Goal: Task Accomplishment & Management: Complete application form

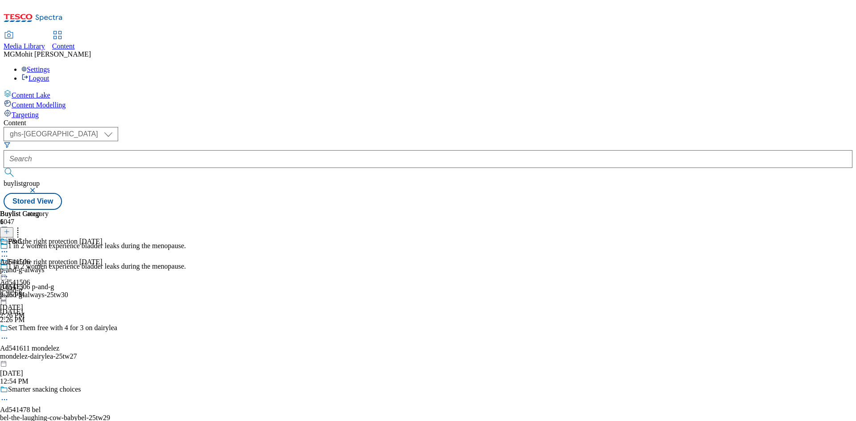
select select "ghs-uk"
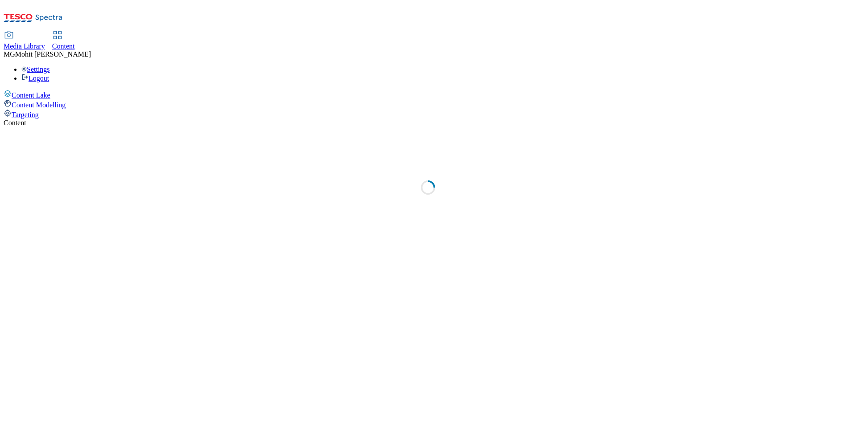
select select "ghs-[GEOGRAPHIC_DATA]"
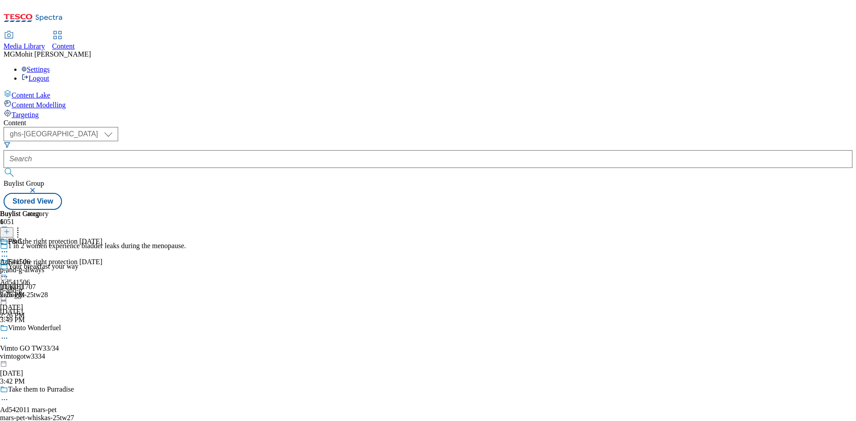
click at [186, 210] on header "Buylist Group 6051" at bounding box center [93, 226] width 186 height 32
click at [10, 233] on icon at bounding box center [7, 236] width 6 height 6
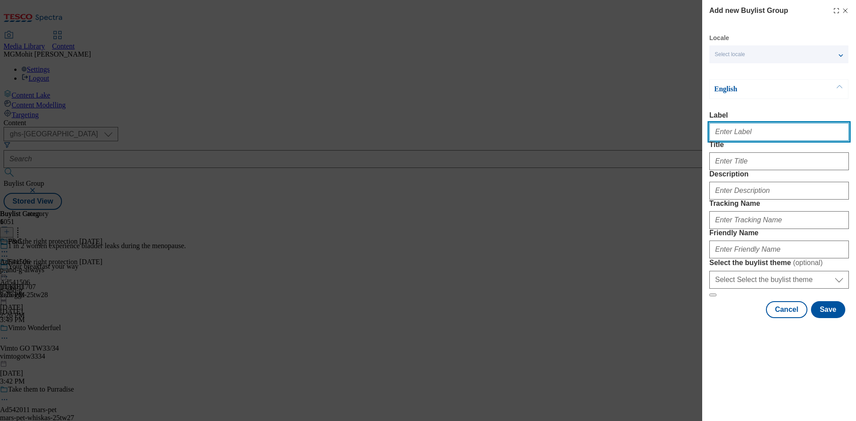
click at [723, 134] on input "Label" at bounding box center [779, 132] width 140 height 18
paste input "Ad541993 p-and-g"
type input "Ad541993 p-and-g"
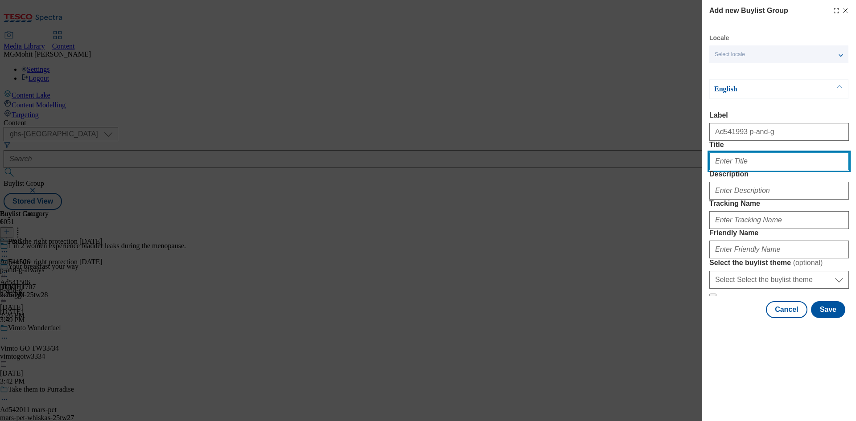
paste input "Firmer, Smoother, Radiant sking in 7 days"
type input "Firmer, Smoother, Radiant sking in 7 days"
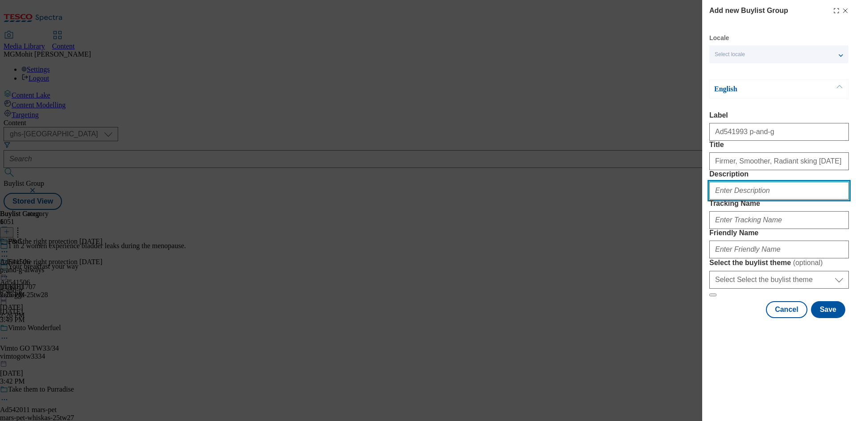
click at [766, 200] on input "Description" at bounding box center [779, 191] width 140 height 18
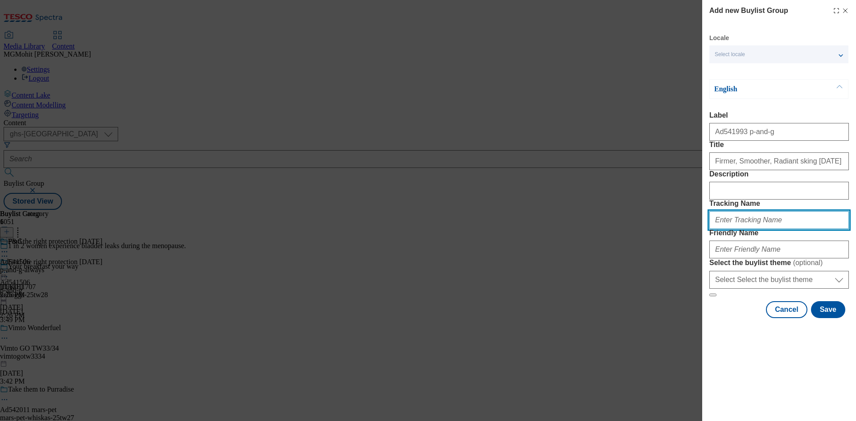
paste input "DH_AD541993"
type input "DH_AD541993"
click at [743, 259] on div "Modal" at bounding box center [779, 247] width 140 height 21
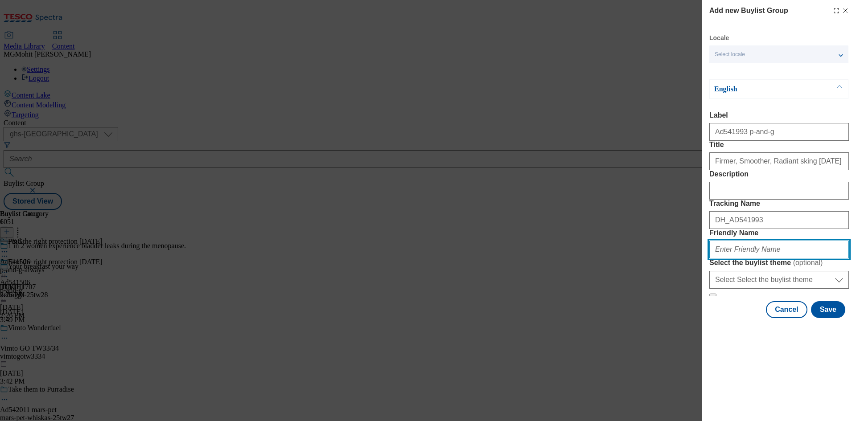
click at [743, 259] on input "Friendly Name" at bounding box center [779, 250] width 140 height 18
paste input "p-and-g-olay-25tw27"
type input "p-and-g-olay-25tw27"
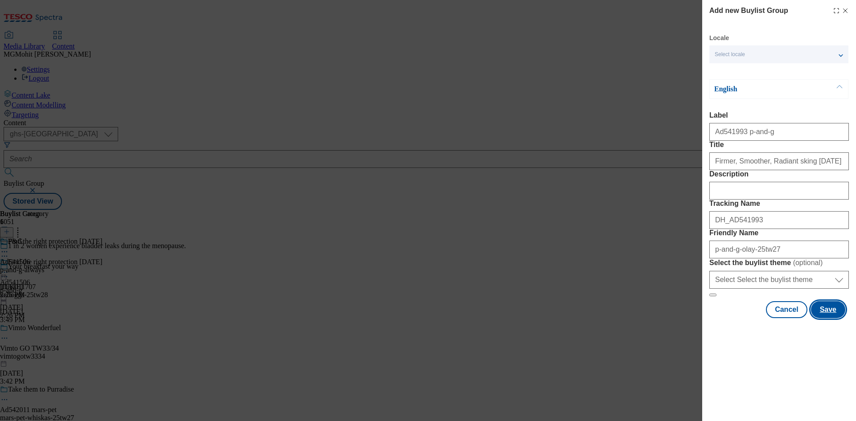
click at [824, 318] on button "Save" at bounding box center [828, 309] width 34 height 17
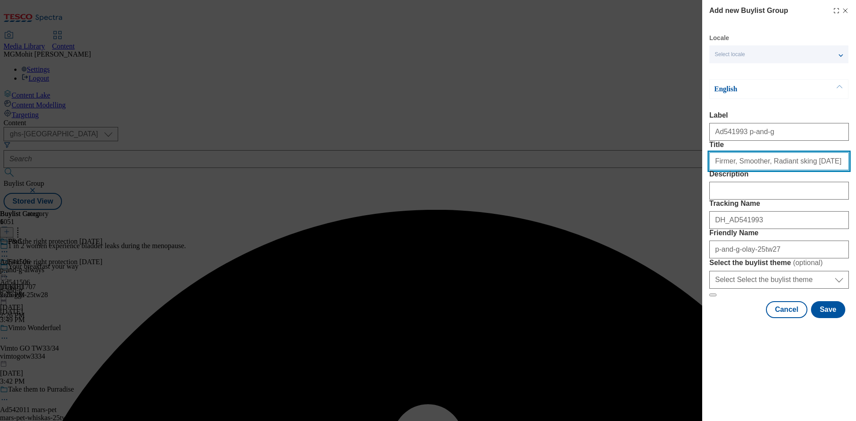
click at [818, 170] on input "Firmer, Smoother, Radiant sking in 7 days" at bounding box center [779, 161] width 140 height 18
click at [792, 170] on input "Firmer, Smoother, Radiant sking in 7 days" at bounding box center [779, 161] width 140 height 18
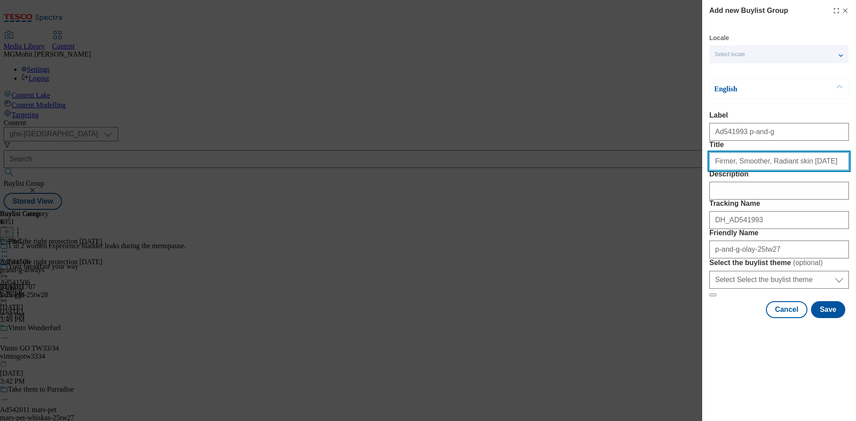
type input "Firmer, Smoother, Radiant skin in 7 days"
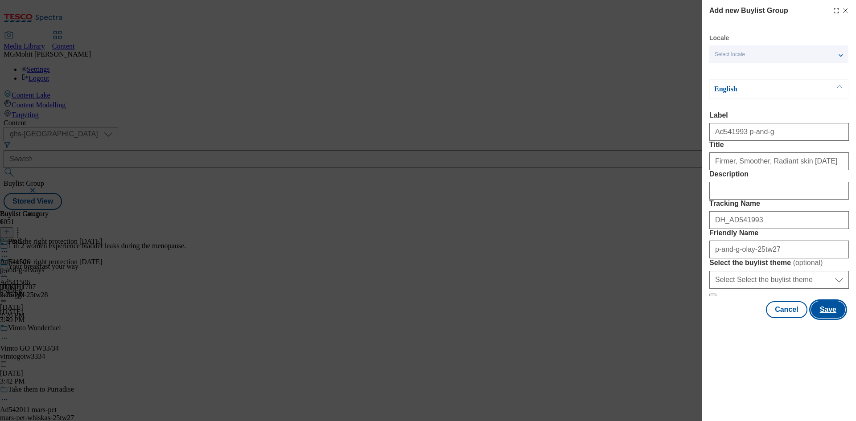
click at [831, 318] on button "Save" at bounding box center [828, 309] width 34 height 17
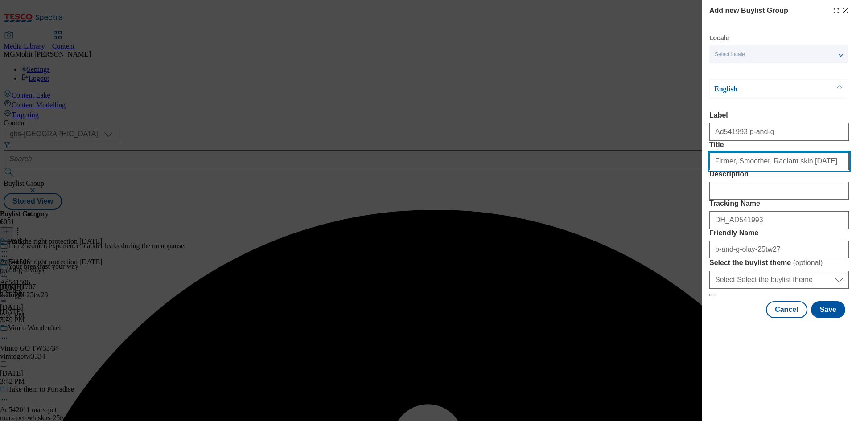
click at [825, 170] on input "Firmer, Smoother, Radiant skin in 7 days" at bounding box center [779, 161] width 140 height 18
type input "Firmer, Smoother, Radiant skin in 7 days"
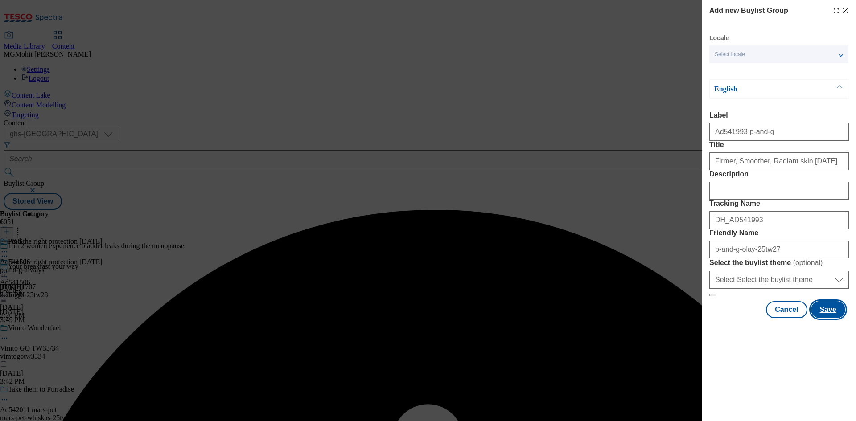
click at [834, 318] on button "Save" at bounding box center [828, 309] width 34 height 17
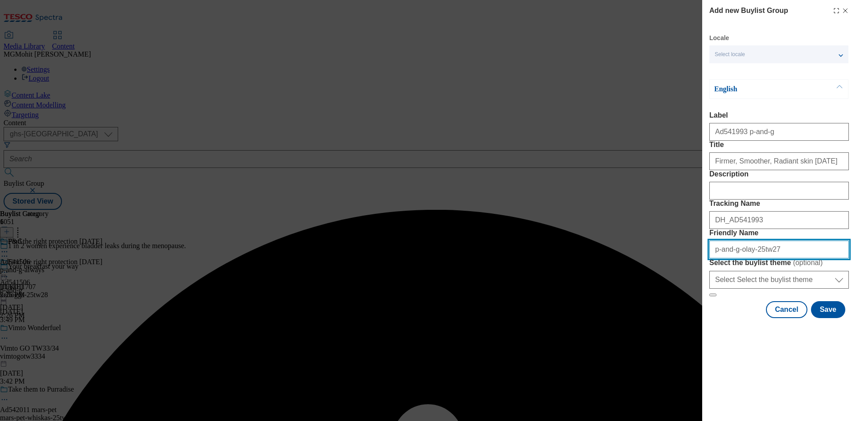
click at [792, 259] on input "Friendly Name" at bounding box center [779, 250] width 140 height 18
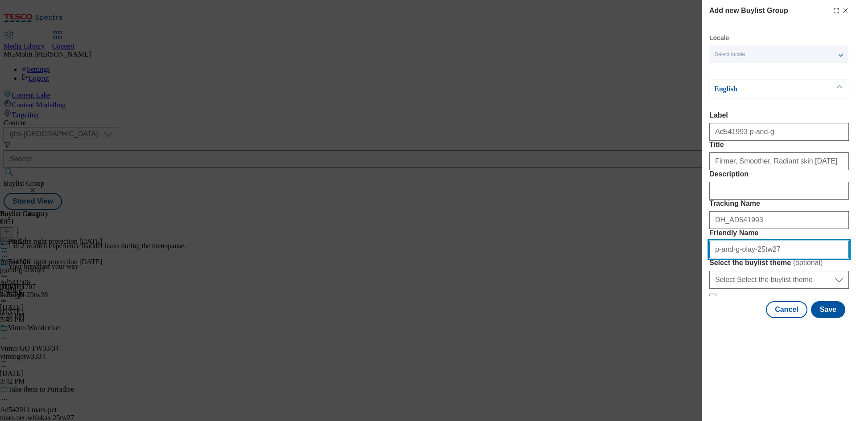
paste input "regenerist-"
type input "p-and-g-olay-regenerist-25tw27"
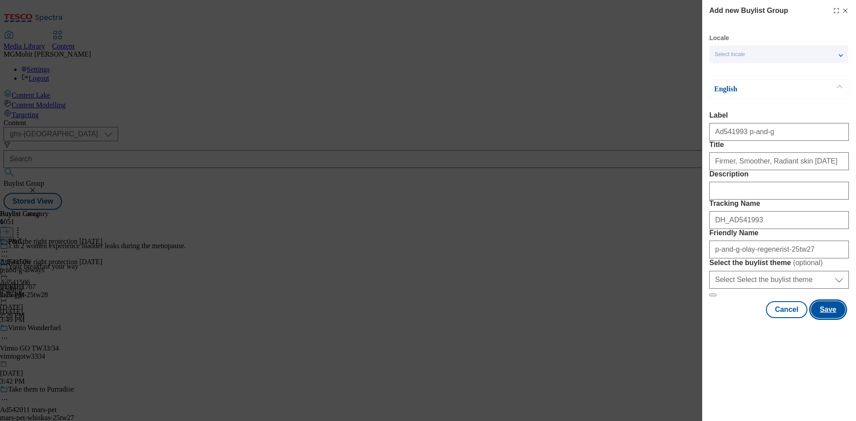
click at [820, 318] on button "Save" at bounding box center [828, 309] width 34 height 17
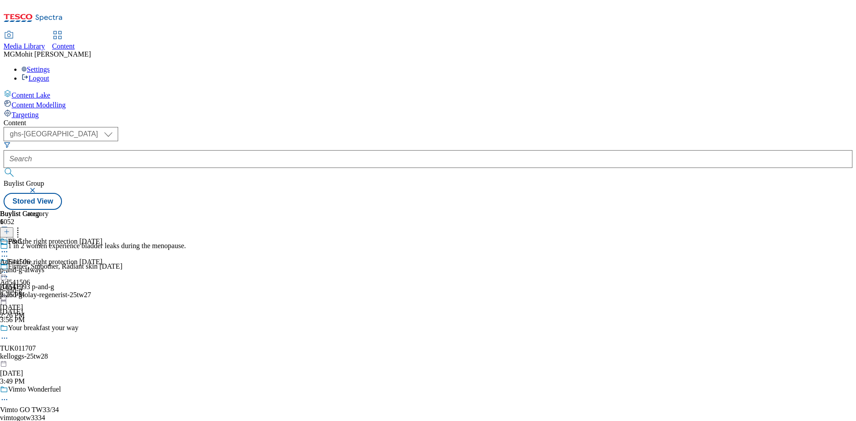
click at [186, 291] on div "p-and-g-olay-regenerist-25tw27" at bounding box center [93, 295] width 186 height 8
click at [9, 232] on line at bounding box center [6, 232] width 4 height 0
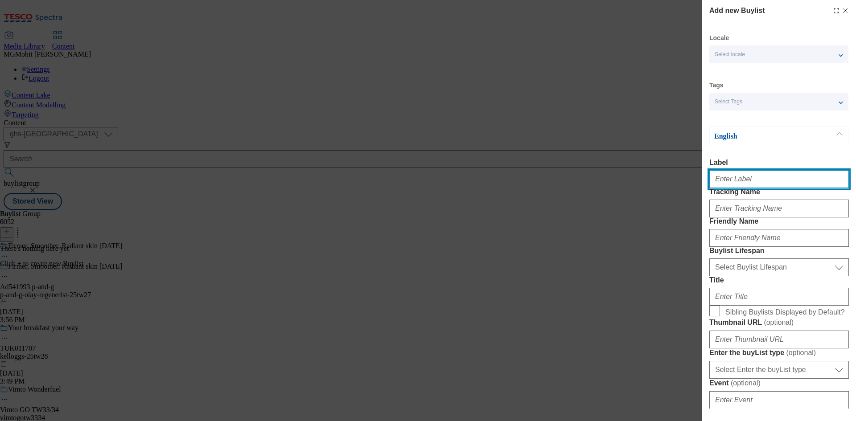
click at [723, 185] on input "Label" at bounding box center [779, 179] width 140 height 18
paste input "Ad541993"
type input "Ad541993"
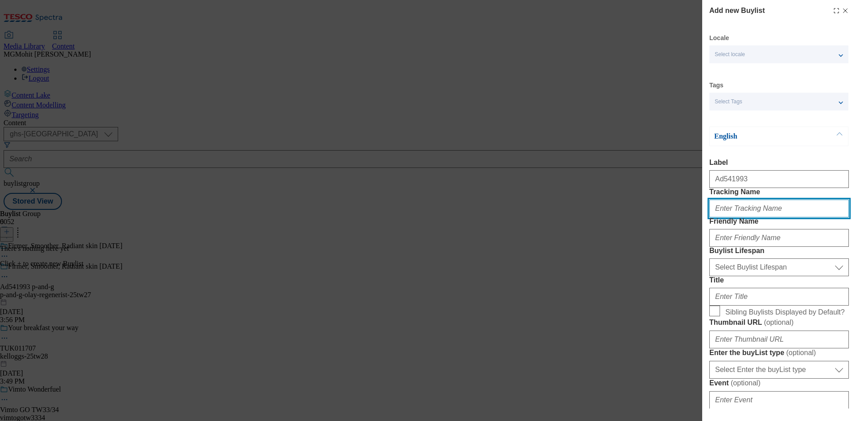
paste input "DH_AD541993"
type input "DH_AD541993"
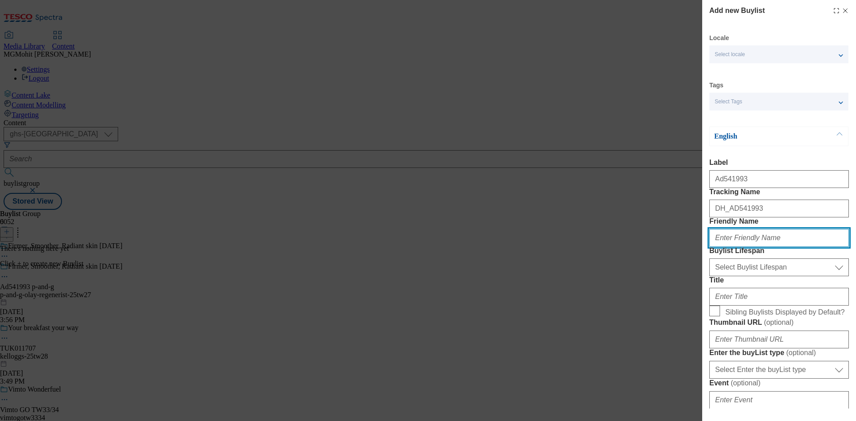
paste input "p-and-g"
type input "p-and-g"
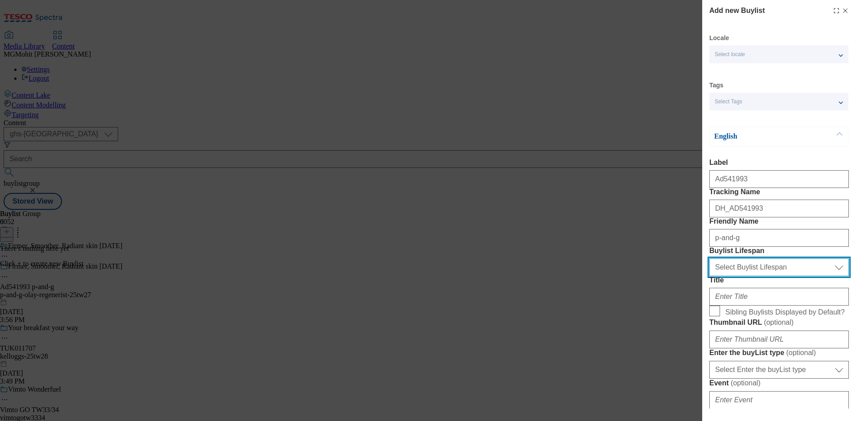
click at [737, 276] on select "Select Buylist Lifespan evergreen seasonal tactical" at bounding box center [779, 268] width 140 height 18
select select "tactical"
click at [709, 276] on select "Select Buylist Lifespan evergreen seasonal tactical" at bounding box center [779, 268] width 140 height 18
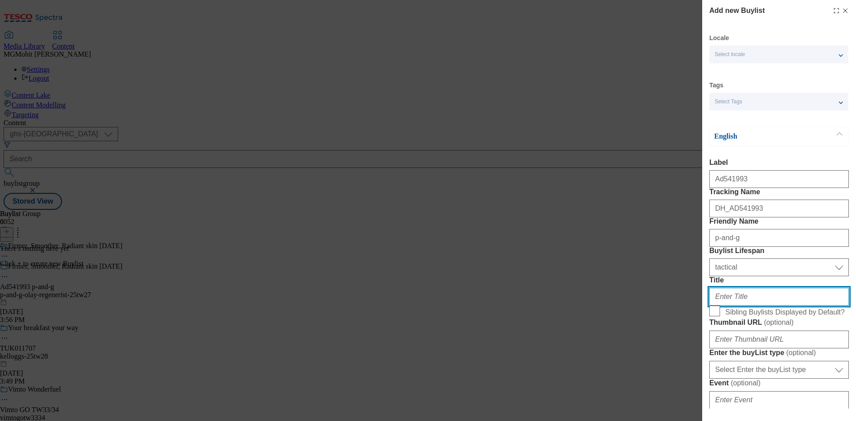
click at [723, 306] on input "Title" at bounding box center [779, 297] width 140 height 18
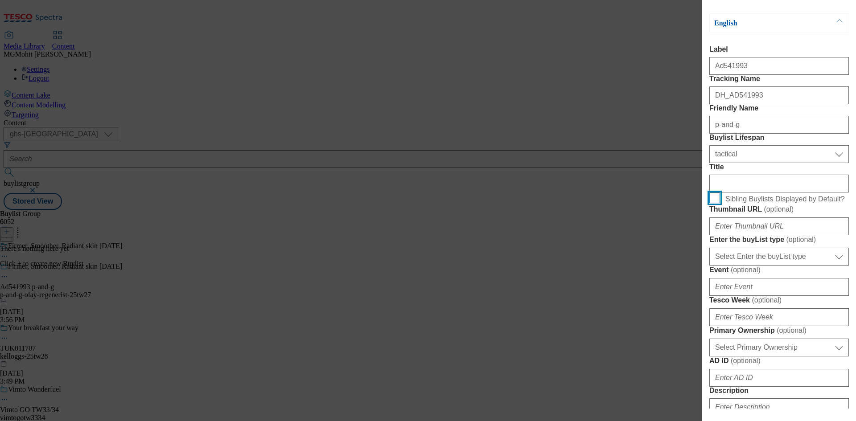
scroll to position [223, 0]
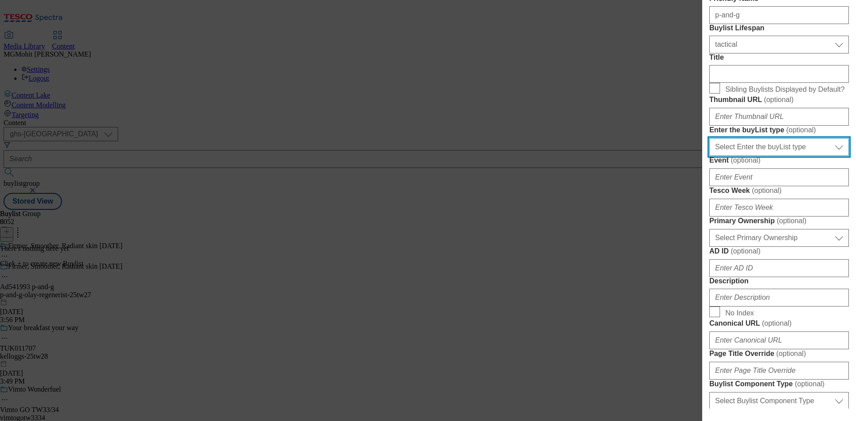
drag, startPoint x: 768, startPoint y: 252, endPoint x: 756, endPoint y: 255, distance: 12.4
click at [768, 156] on select "Select Enter the buyList type event supplier funded long term >4 weeks supplier…" at bounding box center [779, 147] width 140 height 18
select select "supplier funded short term 1-3 weeks"
click at [709, 156] on select "Select Enter the buyList type event supplier funded long term >4 weeks supplier…" at bounding box center [779, 147] width 140 height 18
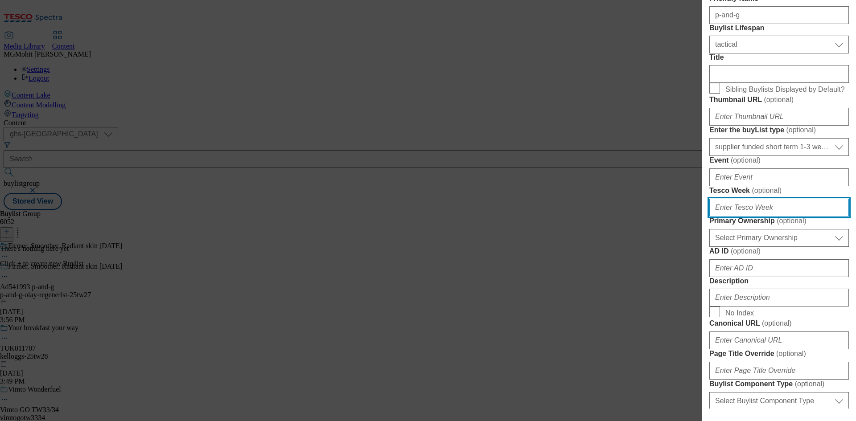
click at [738, 217] on input "Tesco Week ( optional )" at bounding box center [779, 208] width 140 height 18
click at [738, 217] on input "277" at bounding box center [779, 208] width 140 height 18
type input "27"
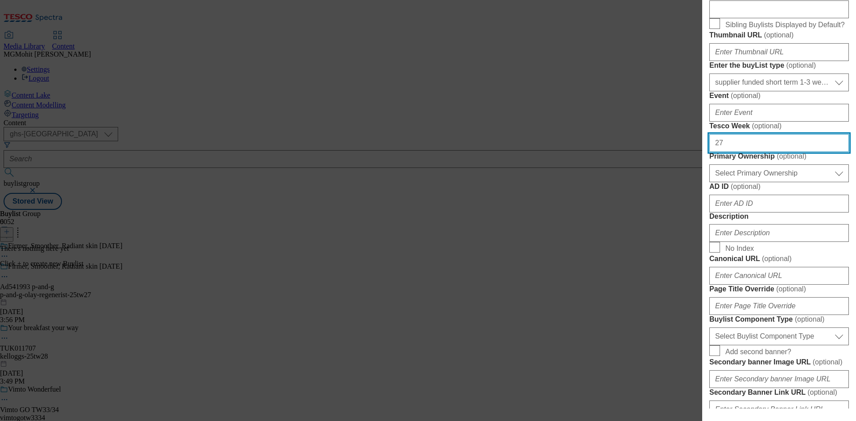
scroll to position [401, 0]
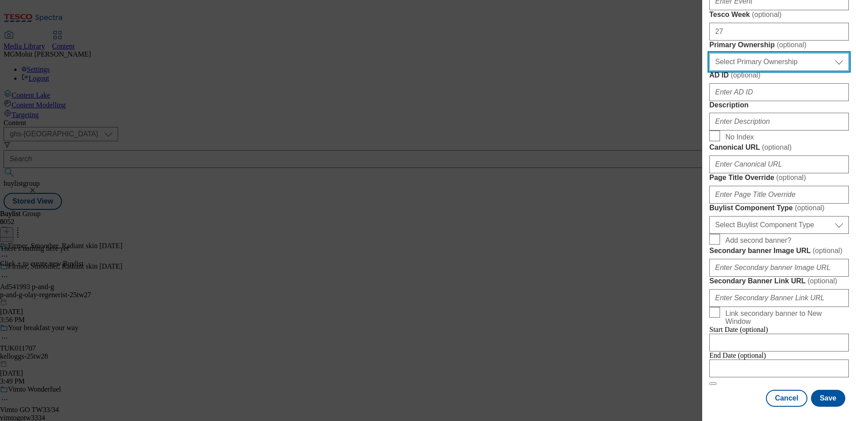
click at [752, 71] on select "Select Primary Ownership tesco dunnhumby" at bounding box center [779, 62] width 140 height 18
select select "dunnhumby"
click at [709, 71] on select "Select Primary Ownership tesco dunnhumby" at bounding box center [779, 62] width 140 height 18
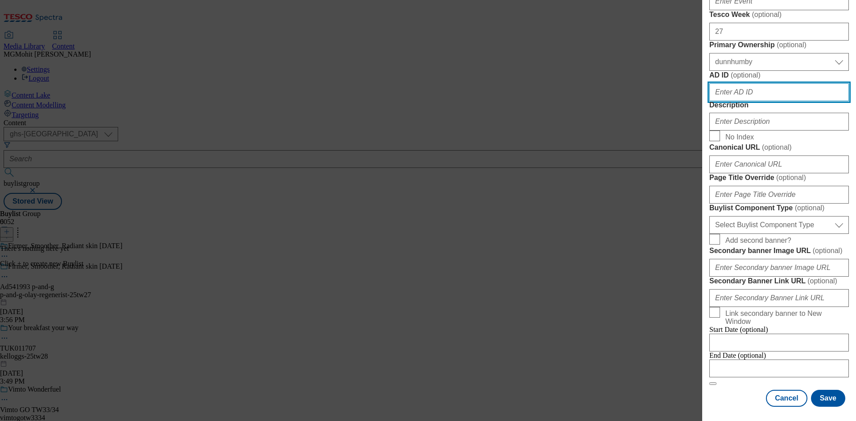
click at [732, 101] on input "AD ID ( optional )" at bounding box center [779, 92] width 140 height 18
paste input "541993"
type input "541993"
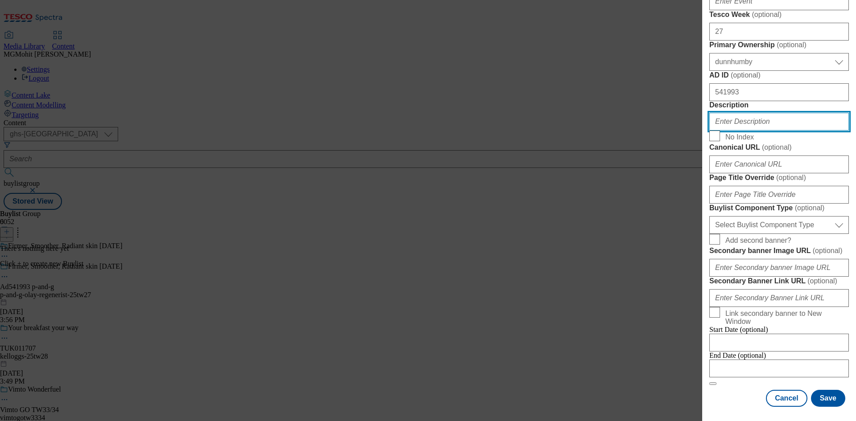
click at [739, 131] on input "Description" at bounding box center [779, 122] width 140 height 18
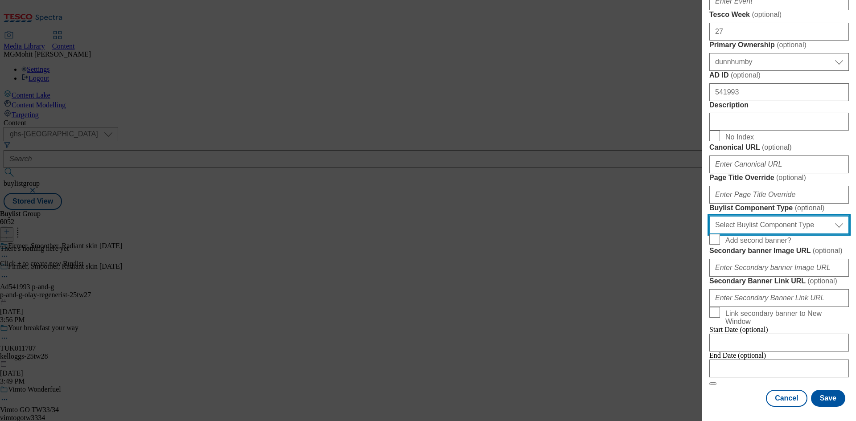
click at [749, 232] on select "Select Buylist Component Type Banner Competition Header Meal" at bounding box center [779, 225] width 140 height 18
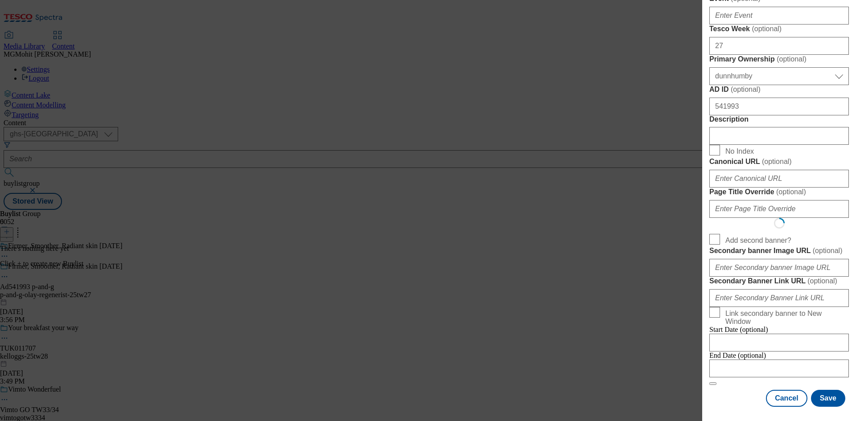
scroll to position [0, 0]
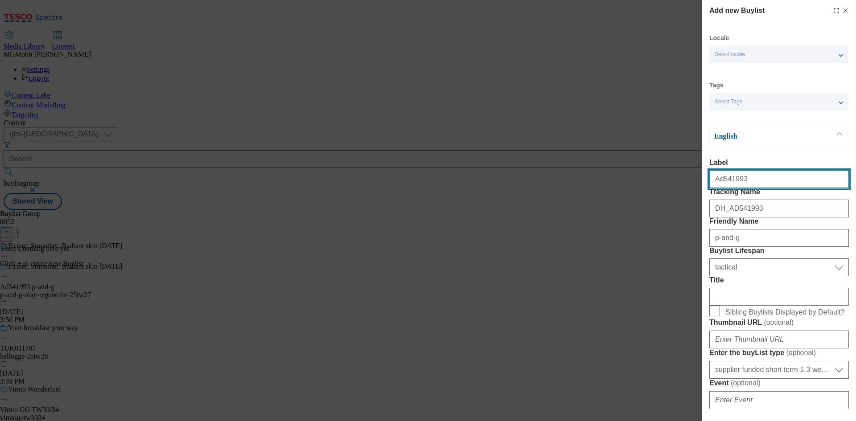
select select "Banner"
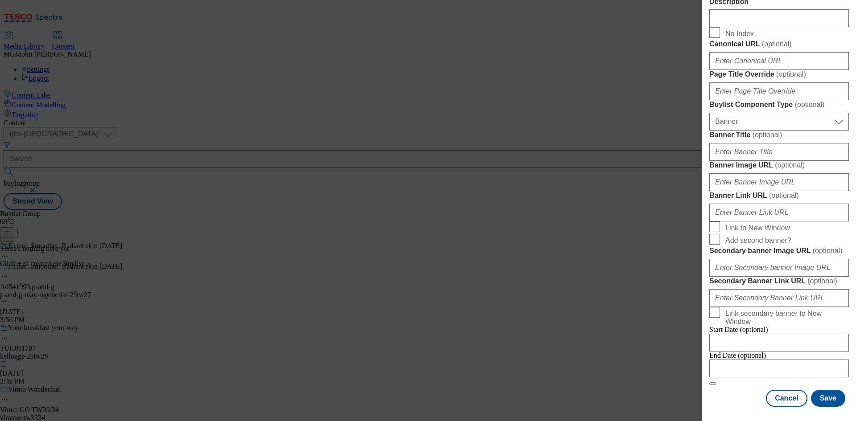
scroll to position [883, 0]
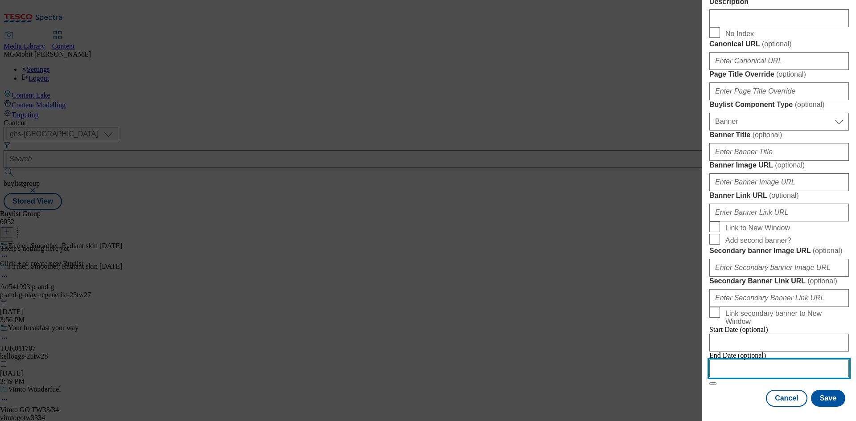
click at [763, 364] on input "Modal" at bounding box center [779, 369] width 140 height 18
select select "2025"
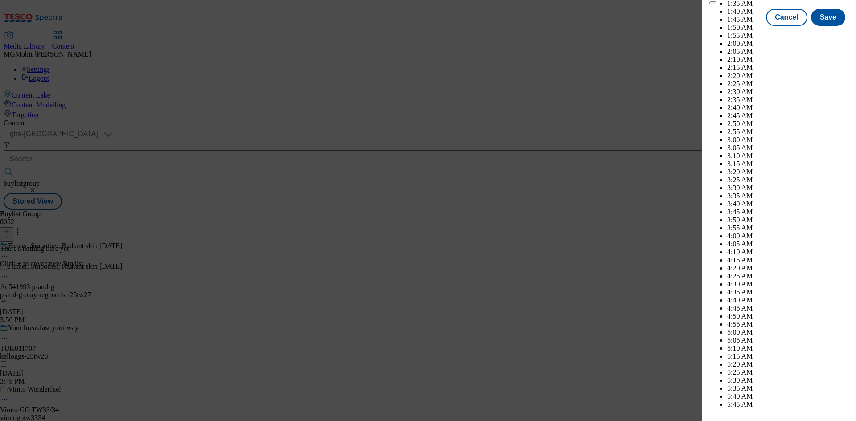
scroll to position [3144, 0]
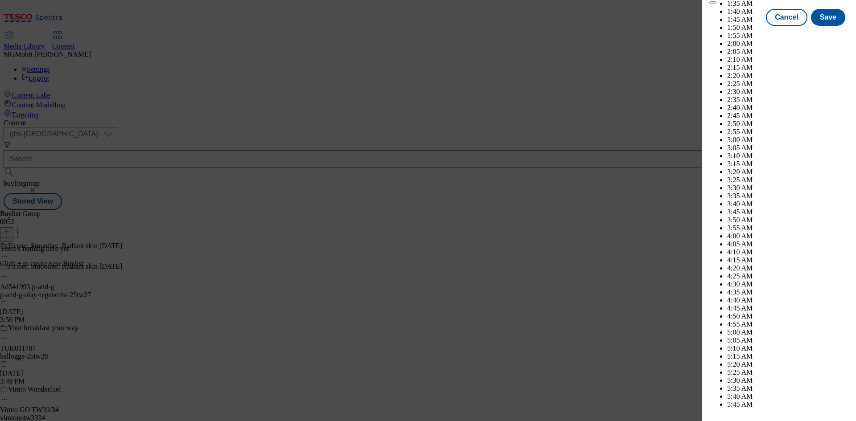
select select "December"
click at [820, 34] on button "Save" at bounding box center [828, 25] width 34 height 17
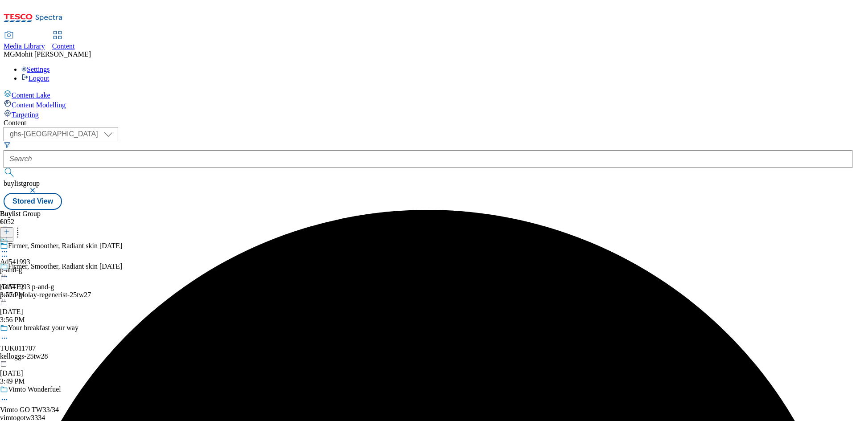
click at [30, 266] on div "p-and-g" at bounding box center [15, 270] width 30 height 8
click at [10, 229] on icon at bounding box center [7, 232] width 6 height 6
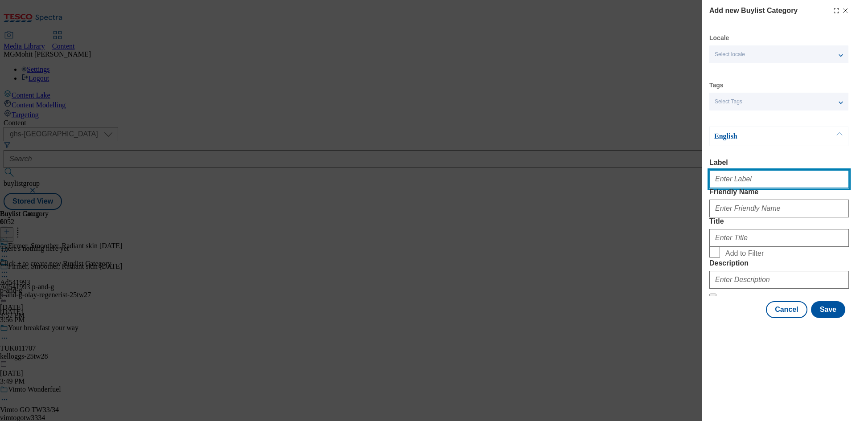
click at [767, 185] on input "Label" at bounding box center [779, 179] width 140 height 18
paste input "Ad541993"
type input "Ad541993"
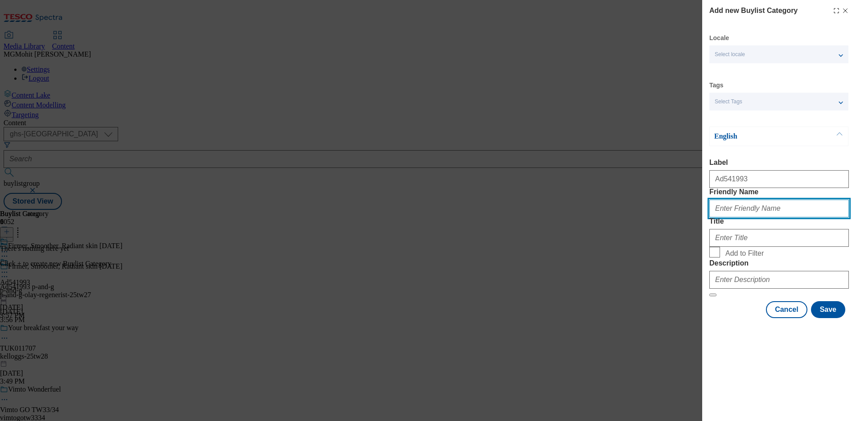
click at [736, 218] on input "Friendly Name" at bounding box center [779, 209] width 140 height 18
paste input "p-and-g-olay-regenerist"
type input "p-and-g-olay-regenerist"
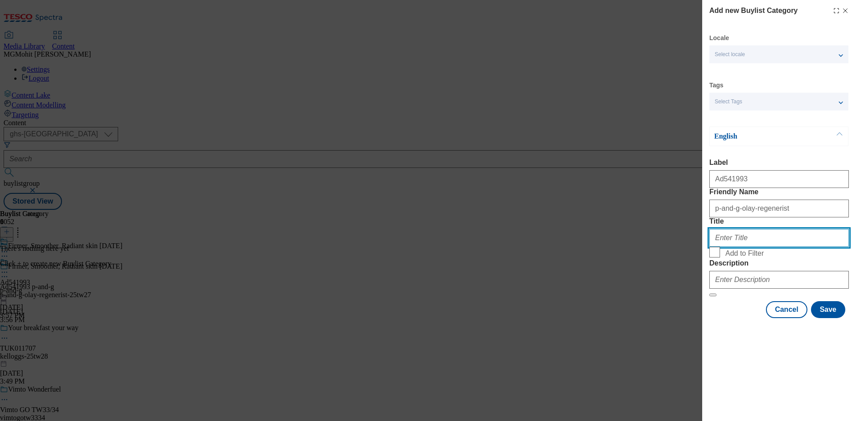
click at [732, 247] on input "Title" at bounding box center [779, 238] width 140 height 18
paste input "P&G"
type input "P&G"
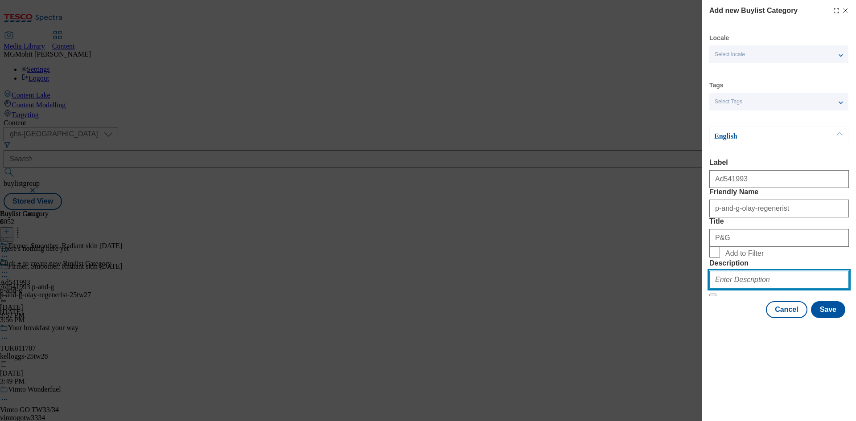
click at [759, 289] on input "Description" at bounding box center [779, 280] width 140 height 18
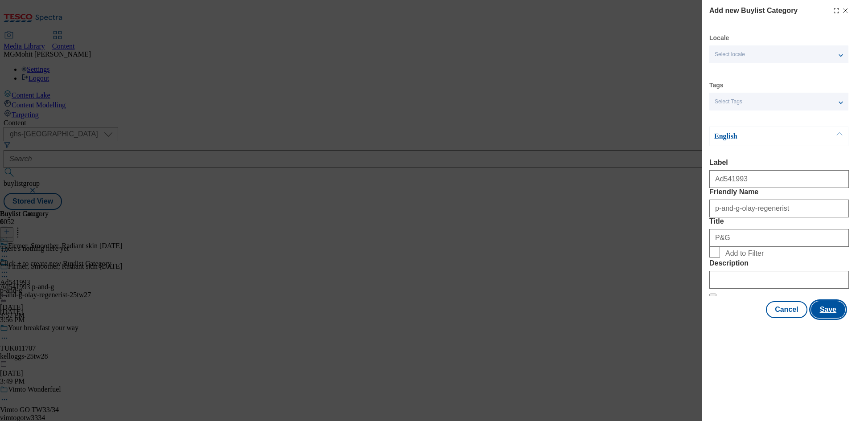
click at [821, 318] on button "Save" at bounding box center [828, 309] width 34 height 17
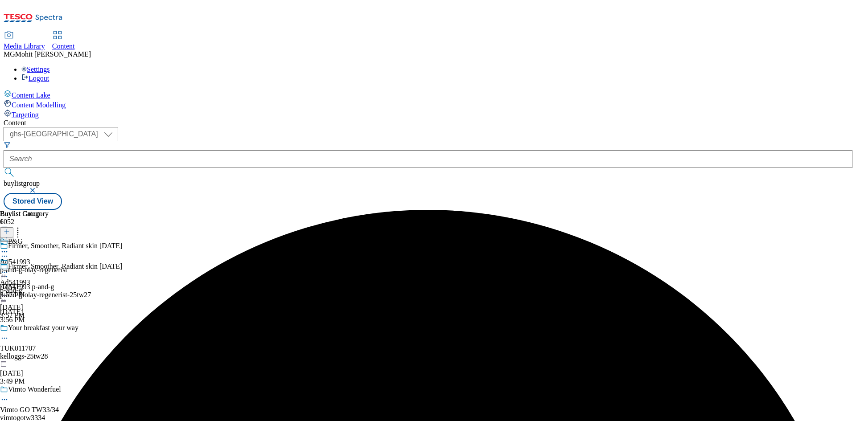
click at [67, 238] on div "P&G Ad541993 p-and-g-olay-regenerist Aug 27, 2025 3:57 PM" at bounding box center [33, 269] width 67 height 62
click at [10, 229] on icon at bounding box center [7, 232] width 6 height 6
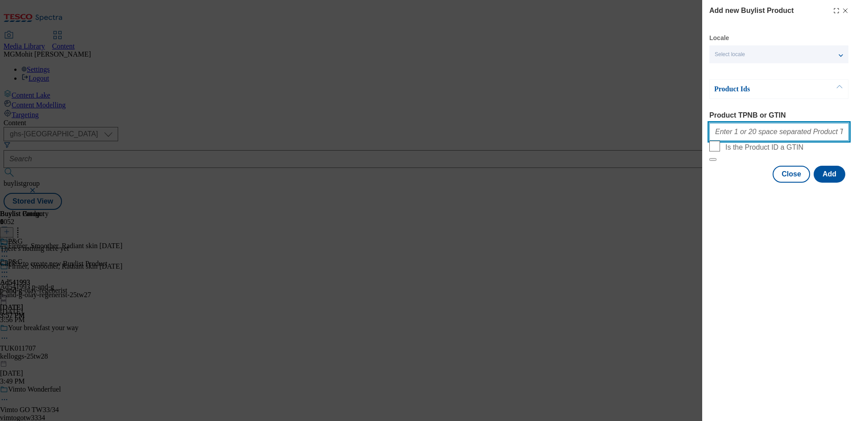
click at [737, 128] on input "Product TPNB or GTIN" at bounding box center [779, 132] width 140 height 18
paste input "80423271 54954998 55046622 55169160 54658441 54658412 50438725 71169602 5355749…"
type input "80423271 54954998 55046622 55169160 54658441 54658412 50438725 71169602 5355749…"
click at [830, 183] on button "Add" at bounding box center [829, 174] width 32 height 17
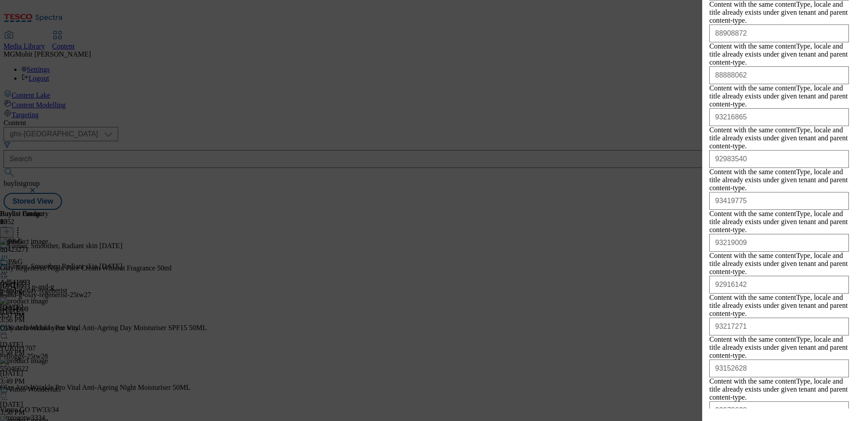
scroll to position [1006, 0]
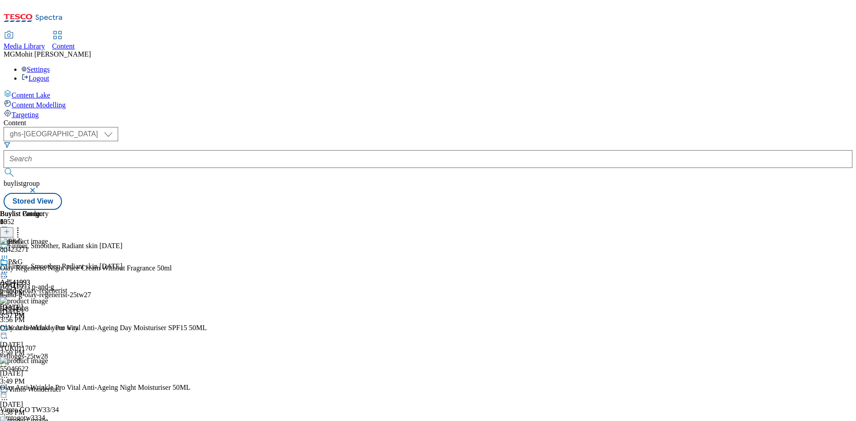
scroll to position [0, 0]
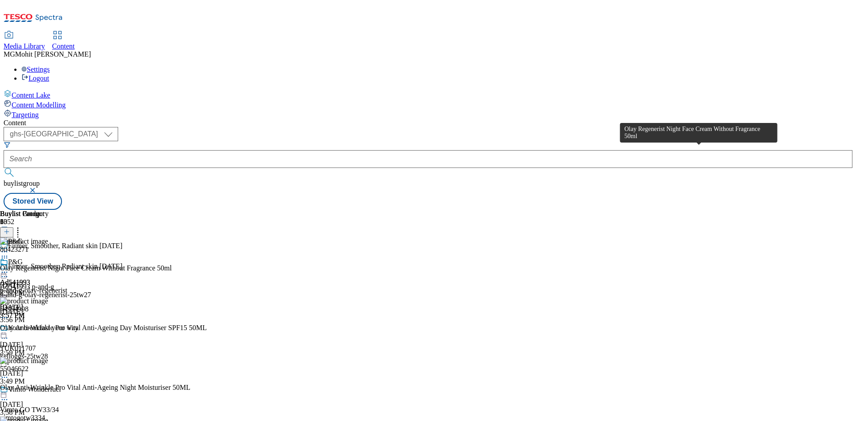
click at [172, 264] on div "Olay Regenerist Night Face Cream Without Fragrance 50ml" at bounding box center [86, 268] width 172 height 8
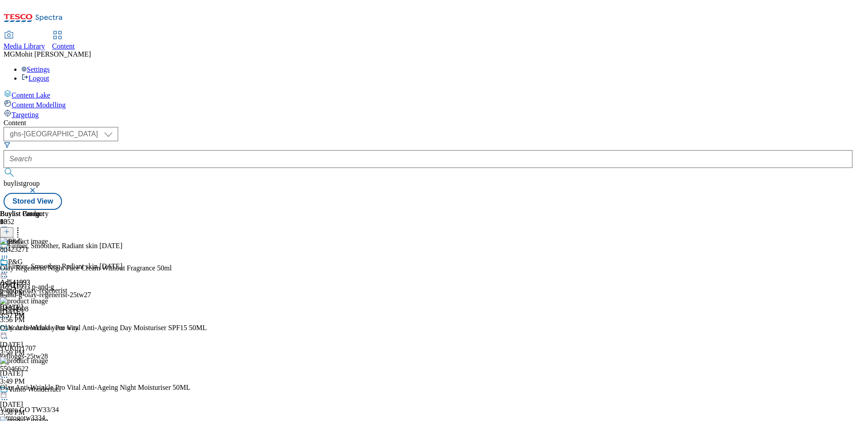
click at [9, 268] on icon at bounding box center [4, 272] width 9 height 9
click at [38, 288] on span "Edit" at bounding box center [33, 291] width 10 height 7
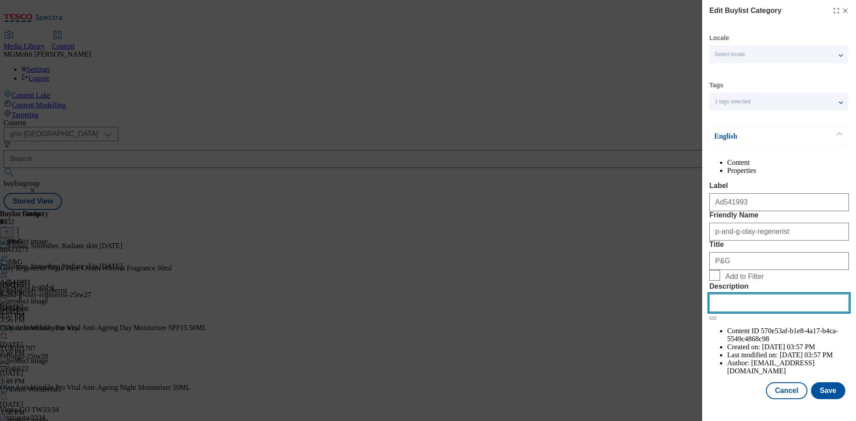
click at [737, 312] on input "Description" at bounding box center [779, 303] width 140 height 18
paste input "Olay Regenerist Night Face Cream Without Fragrance 50ml"
type input "Olay Regenerist Night Face Cream Without Fragrance 50ml"
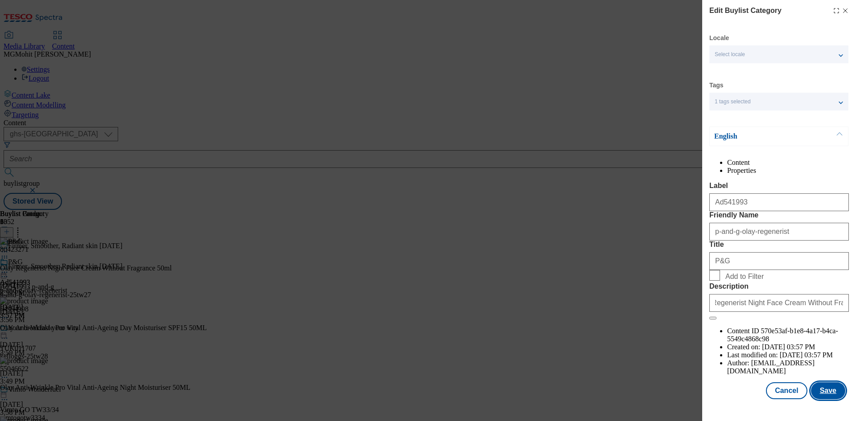
click at [821, 399] on button "Save" at bounding box center [828, 390] width 34 height 17
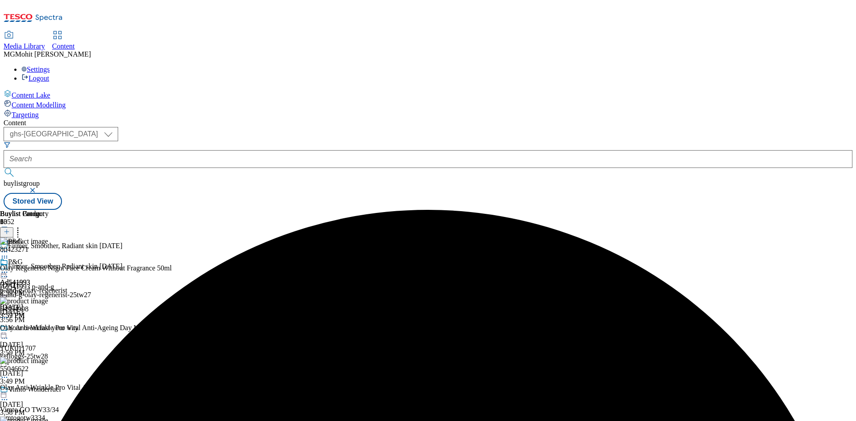
drag, startPoint x: 415, startPoint y: 140, endPoint x: 403, endPoint y: 143, distance: 11.8
click at [9, 268] on icon at bounding box center [4, 272] width 9 height 9
click at [38, 288] on span "Edit" at bounding box center [33, 291] width 10 height 7
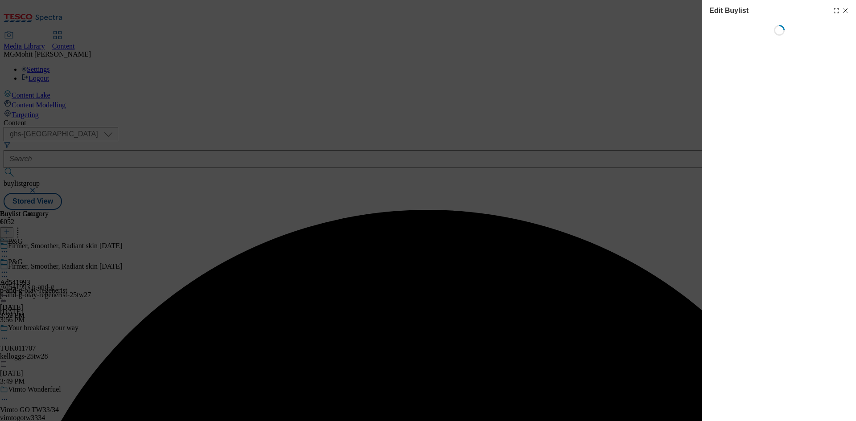
select select "tactical"
select select "supplier funded short term 1-3 weeks"
select select "dunnhumby"
select select "Banner"
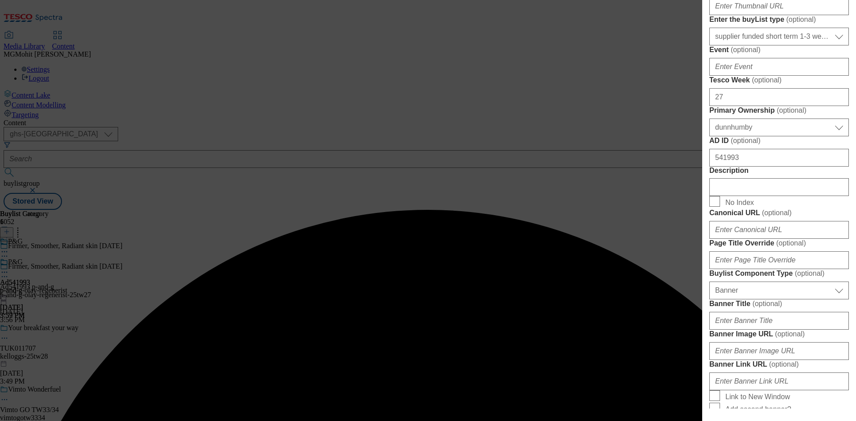
scroll to position [401, 0]
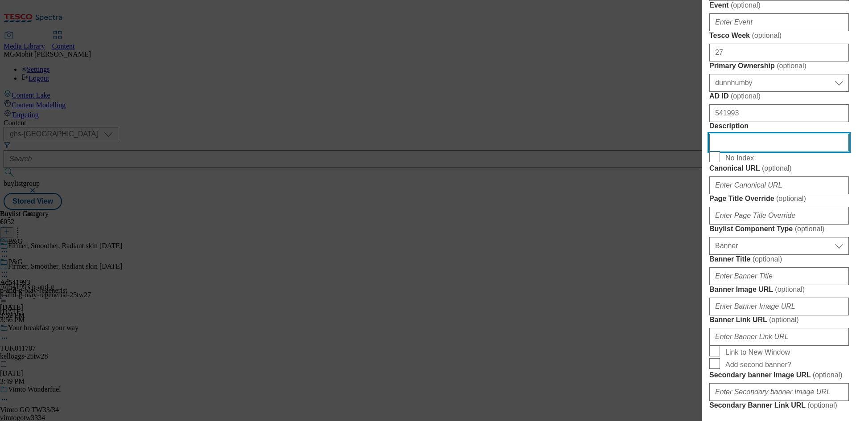
click at [765, 152] on input "Description" at bounding box center [779, 143] width 140 height 18
paste input "Olay Regenerist Night Face Cream Without Fragrance 50ml"
type input "Olay Regenerist Night Face Cream Without Fragrance 50ml"
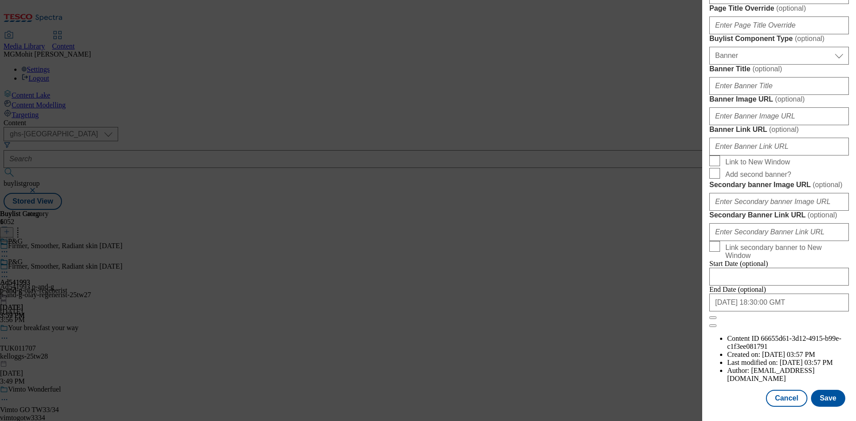
scroll to position [923, 0]
click at [815, 397] on button "Save" at bounding box center [828, 398] width 34 height 17
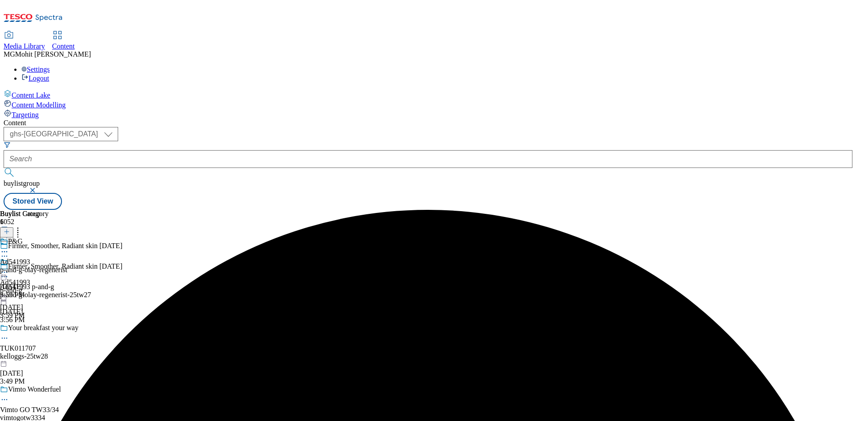
click at [186, 272] on div at bounding box center [93, 277] width 186 height 11
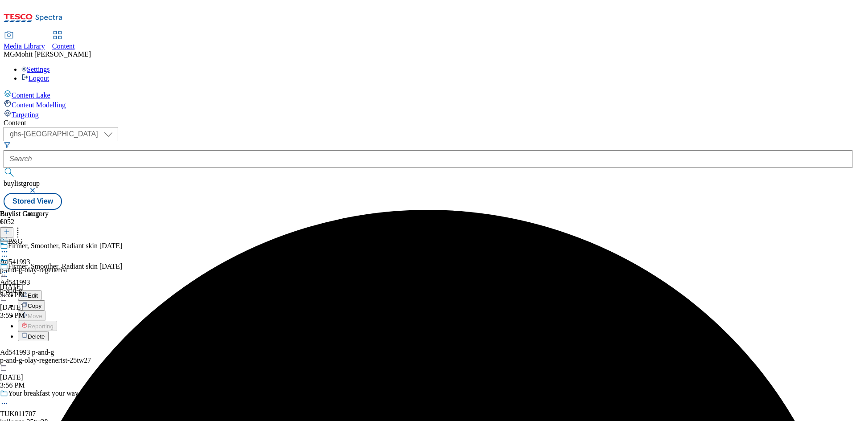
click at [38, 292] on span "Edit" at bounding box center [33, 295] width 10 height 7
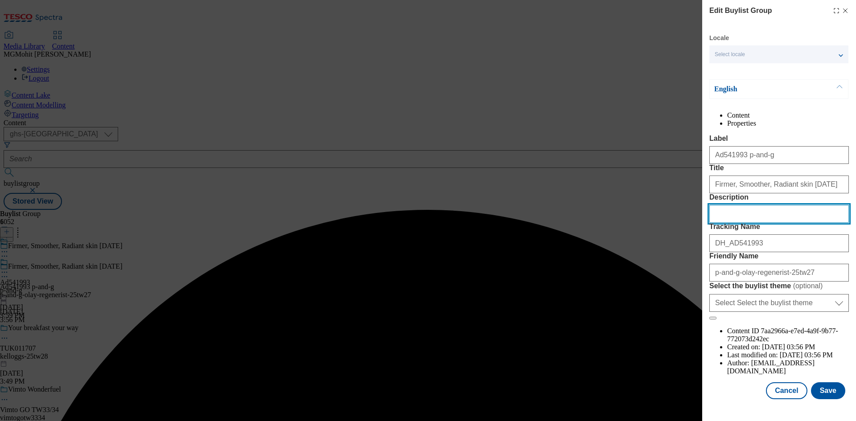
click at [738, 223] on input "Description" at bounding box center [779, 214] width 140 height 18
paste input "Olay Regenerist Night Face Cream Without Fragrance 50ml"
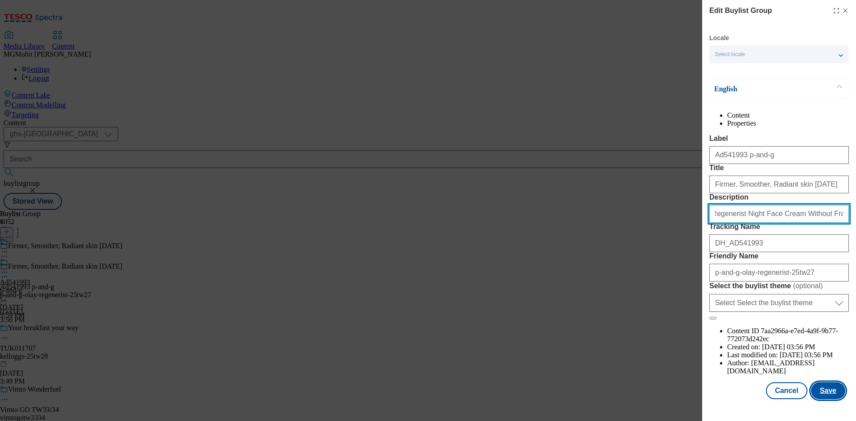
type input "Olay Regenerist Night Face Cream Without Fragrance 50ml"
click at [828, 399] on button "Save" at bounding box center [828, 390] width 34 height 17
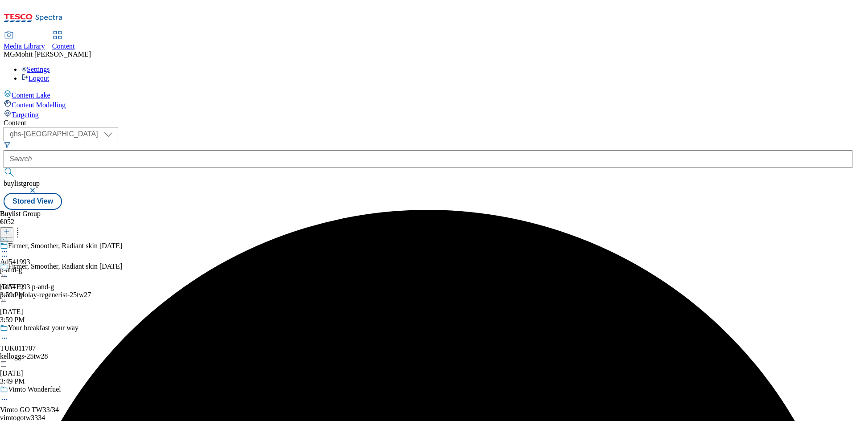
click at [9, 247] on icon at bounding box center [4, 251] width 9 height 9
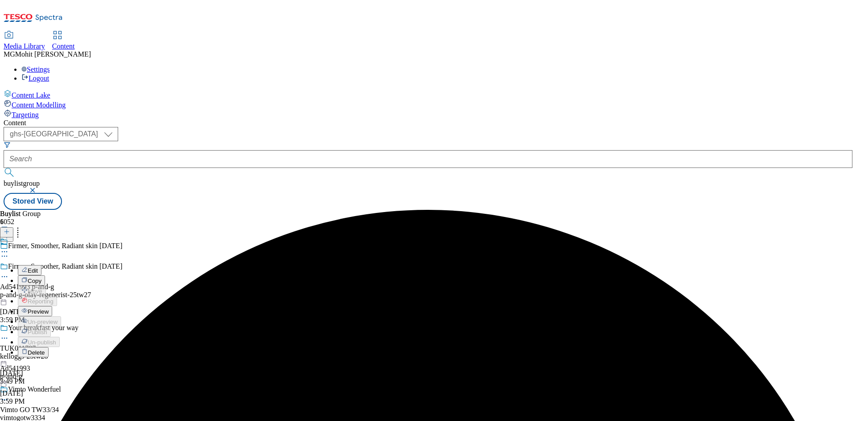
click at [49, 308] on span "Preview" at bounding box center [38, 311] width 21 height 7
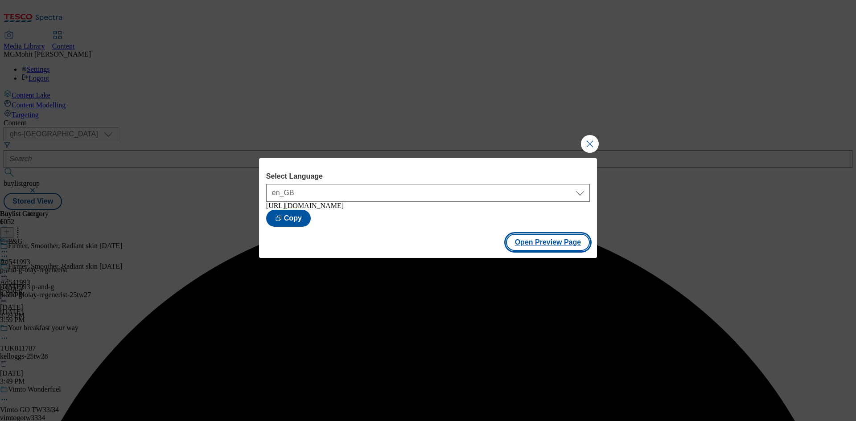
click at [515, 246] on button "Open Preview Page" at bounding box center [548, 242] width 84 height 17
click at [593, 141] on button "Close Modal" at bounding box center [590, 144] width 18 height 18
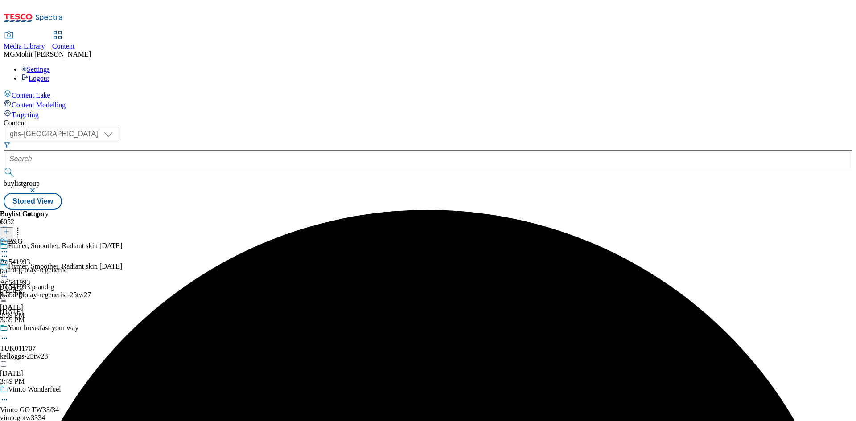
click at [9, 268] on icon at bounding box center [4, 272] width 9 height 9
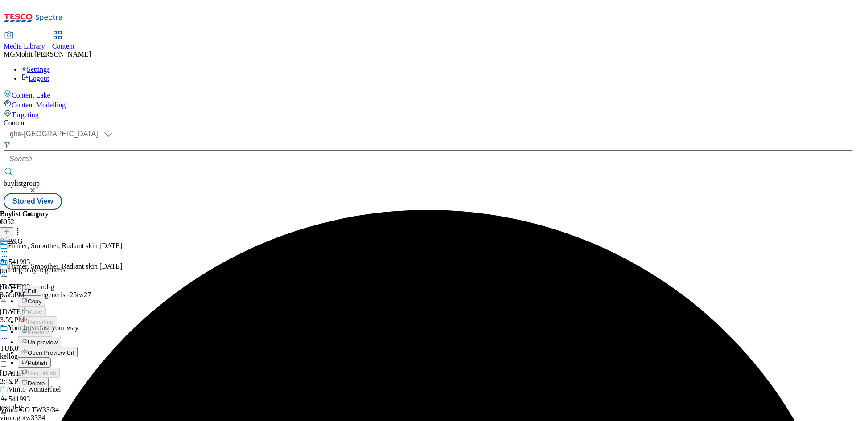
click at [47, 360] on span "Publish" at bounding box center [38, 363] width 20 height 7
